Goal: Check status: Check status

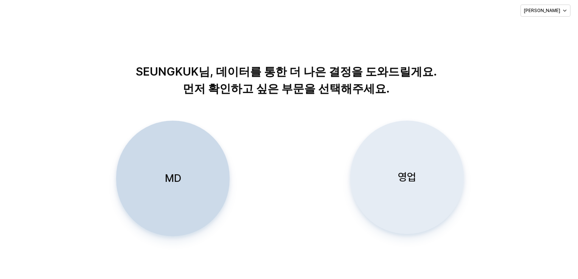
click at [409, 177] on p "영업" at bounding box center [407, 177] width 18 height 14
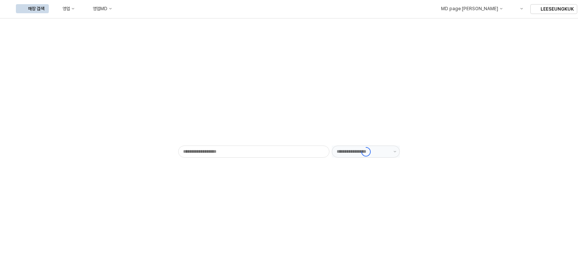
type input "******"
click at [70, 9] on div "영업" at bounding box center [66, 8] width 8 height 5
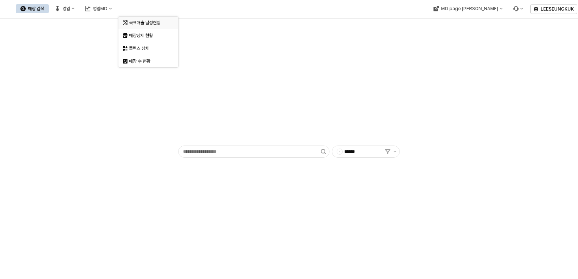
click at [138, 23] on div "목표매출 달성현황" at bounding box center [149, 23] width 40 height 6
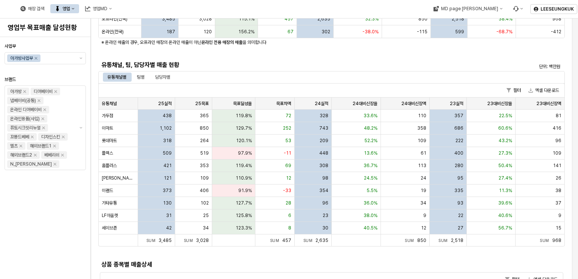
scroll to position [151, 0]
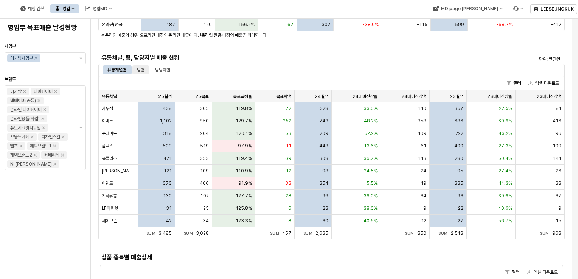
click at [144, 69] on div "팀별" at bounding box center [141, 69] width 8 height 9
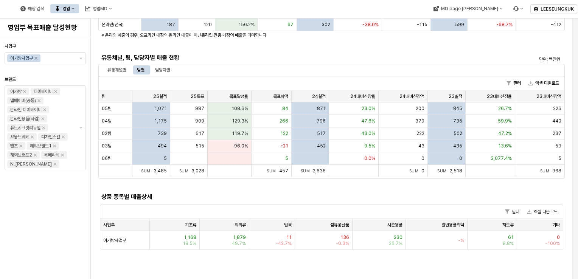
click at [162, 76] on div "필터 엑셀 다운로드" at bounding box center [332, 83] width 466 height 14
click at [118, 67] on div "유통채널별" at bounding box center [116, 69] width 19 height 9
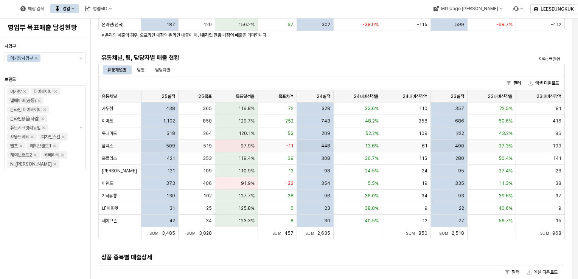
click at [110, 143] on span "플렉스" at bounding box center [107, 146] width 11 height 6
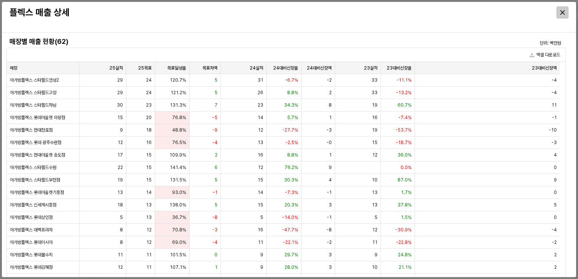
click at [561, 14] on icon "Close" at bounding box center [562, 12] width 5 height 5
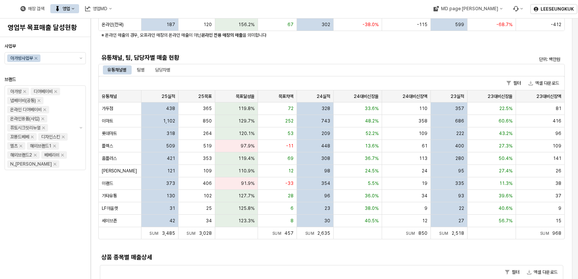
click at [163, 75] on div "유통채널별 팀별 담당자별" at bounding box center [331, 70] width 466 height 12
click at [160, 65] on div "담당자별" at bounding box center [162, 69] width 15 height 9
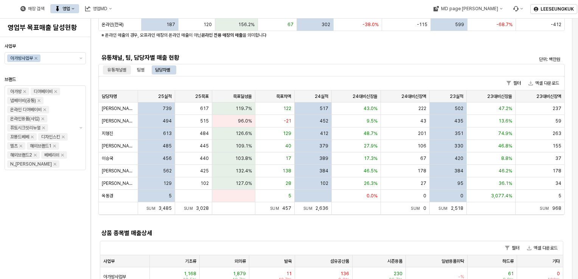
click at [120, 71] on div "유통채널별" at bounding box center [116, 69] width 19 height 9
